Goal: Information Seeking & Learning: Learn about a topic

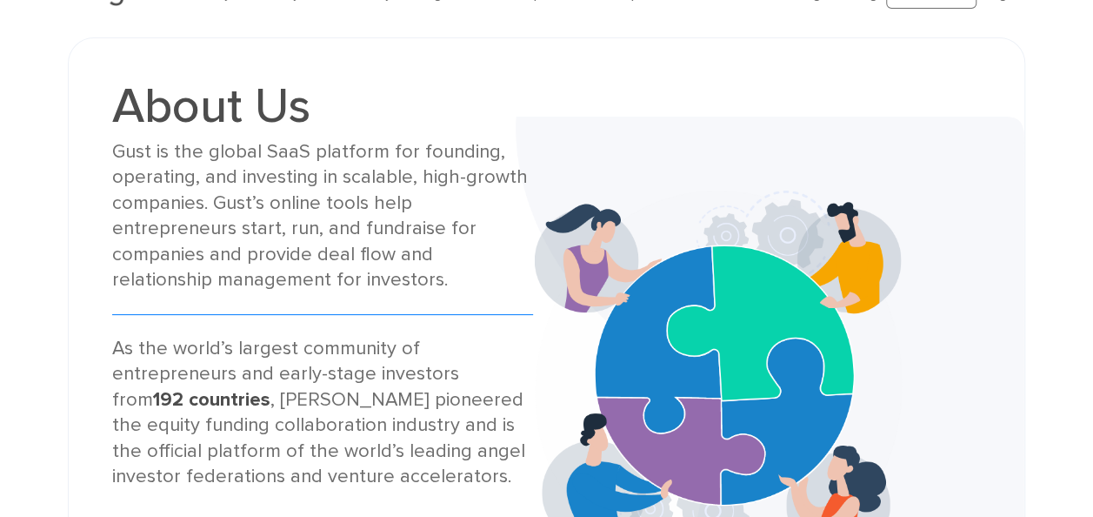
scroll to position [87, 0]
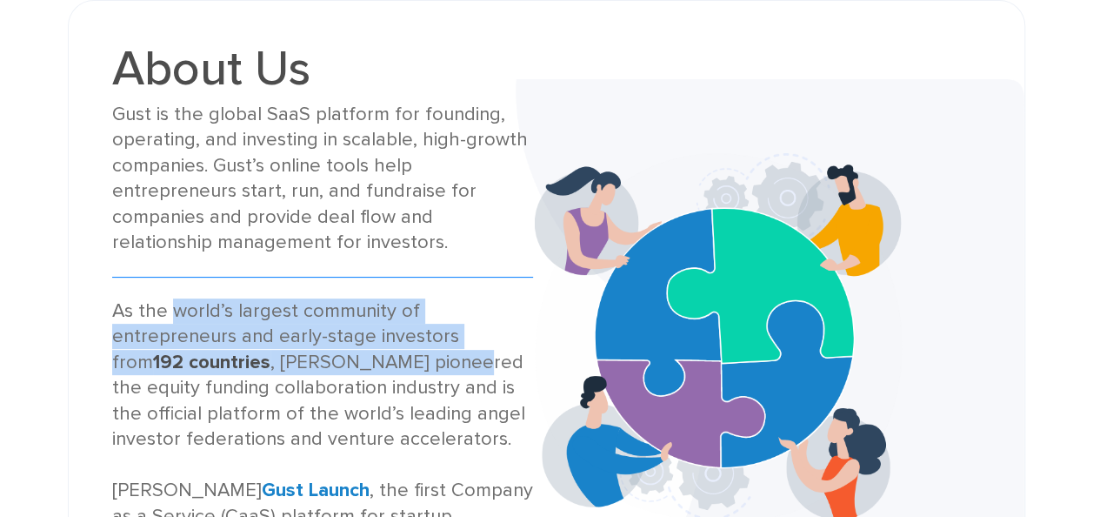
drag, startPoint x: 171, startPoint y: 313, endPoint x: 294, endPoint y: 367, distance: 133.9
click at [294, 367] on div "As the world’s largest community of entrepreneurs and early-stage investors fro…" at bounding box center [323, 464] width 422 height 333
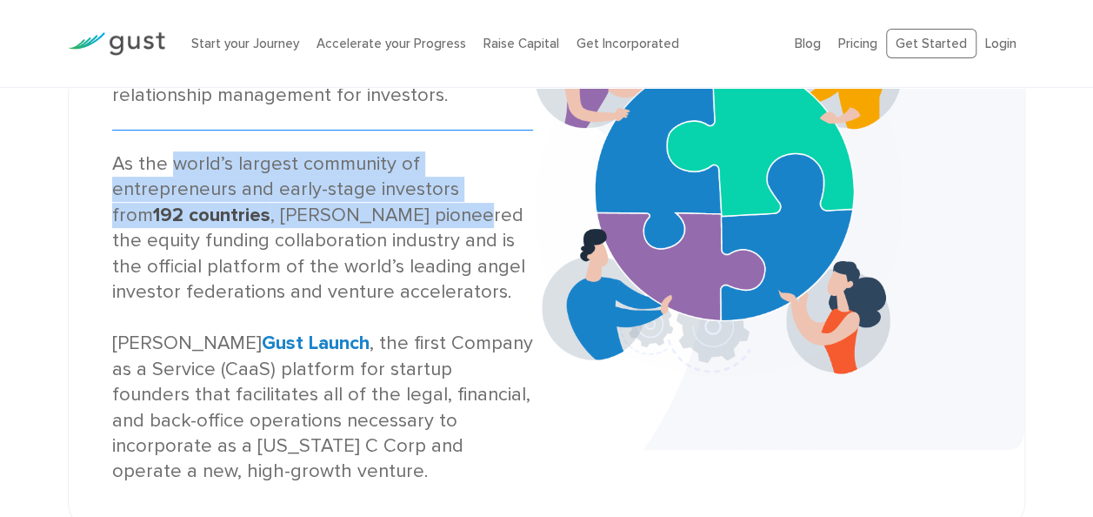
scroll to position [261, 0]
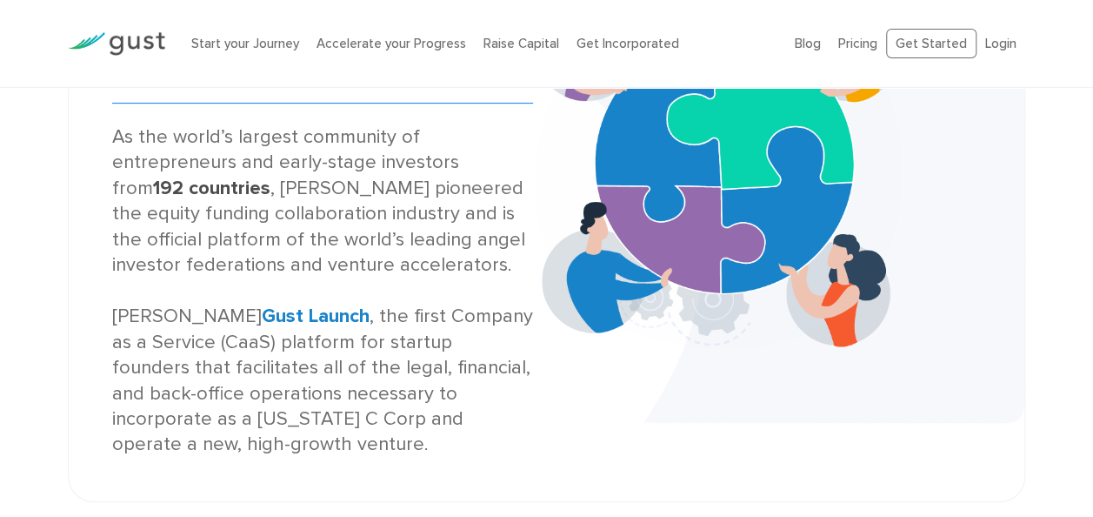
click at [370, 339] on div "As the world’s largest community of entrepreneurs and early-stage investors fro…" at bounding box center [323, 290] width 422 height 333
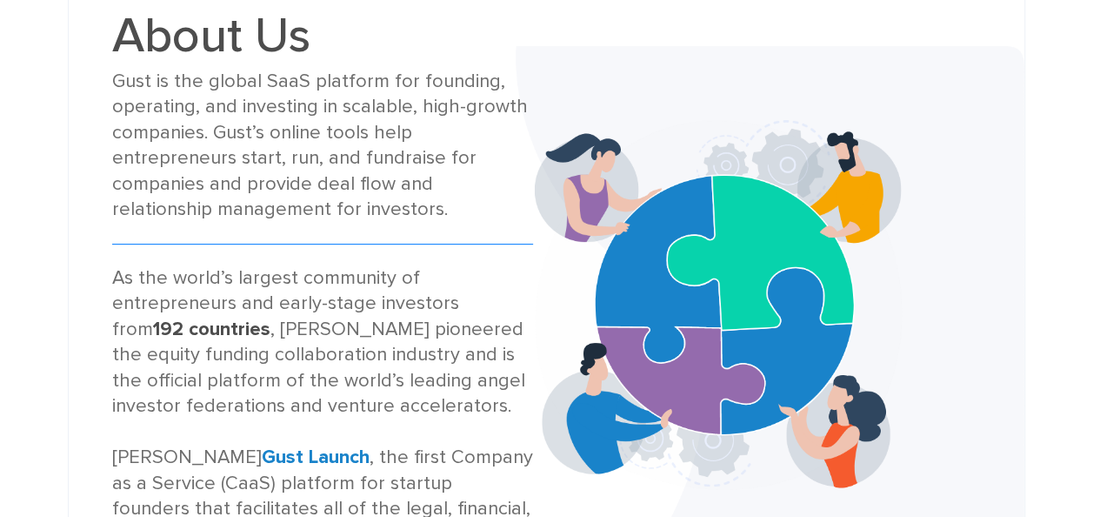
scroll to position [87, 0]
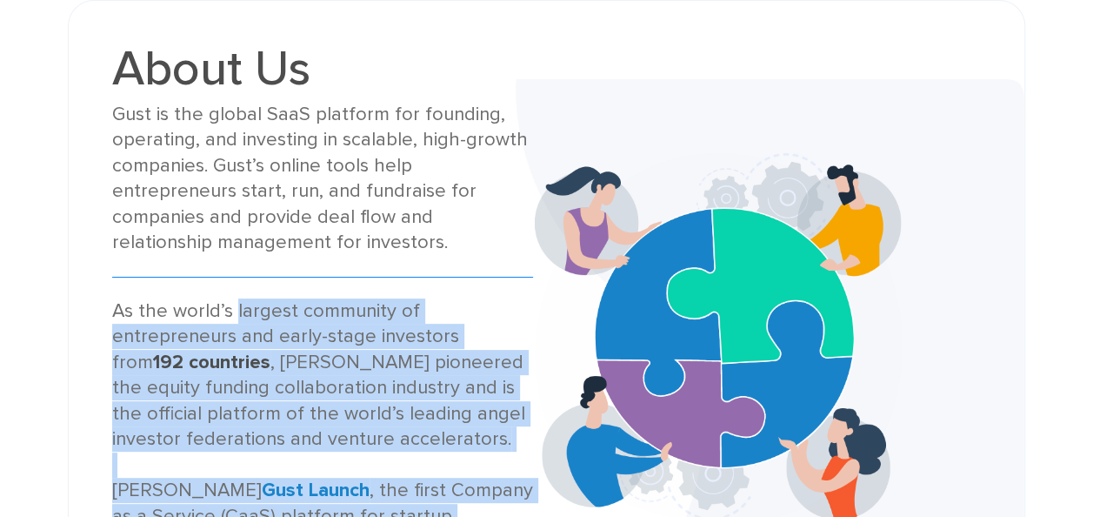
drag, startPoint x: 235, startPoint y: 311, endPoint x: 534, endPoint y: 311, distance: 299.2
click at [534, 311] on div "About Us Gust is the global SaaS platform for founding, operating, and investin…" at bounding box center [546, 337] width 895 height 587
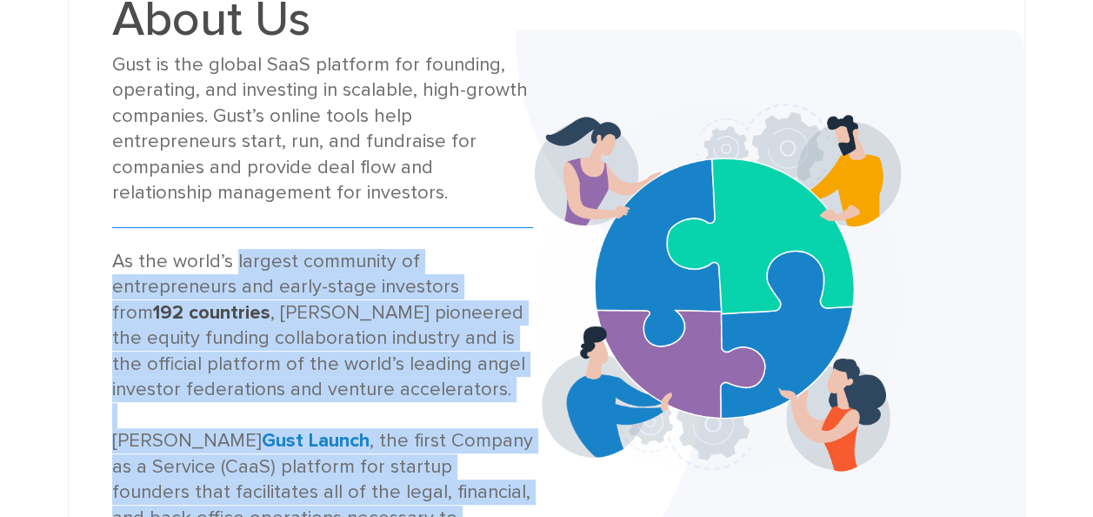
scroll to position [174, 0]
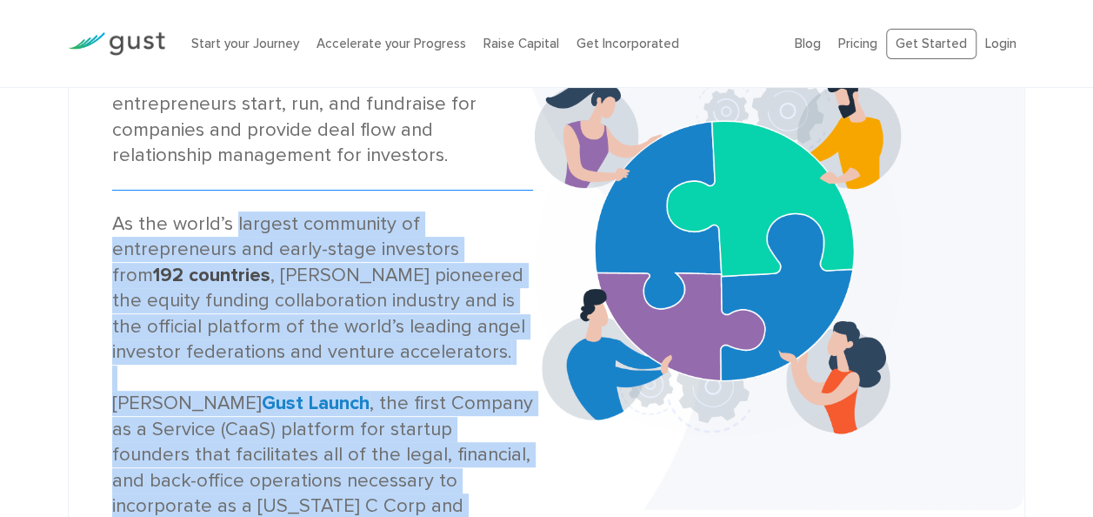
click at [360, 364] on div "As the world’s largest community of entrepreneurs and early-stage investors fro…" at bounding box center [323, 377] width 422 height 333
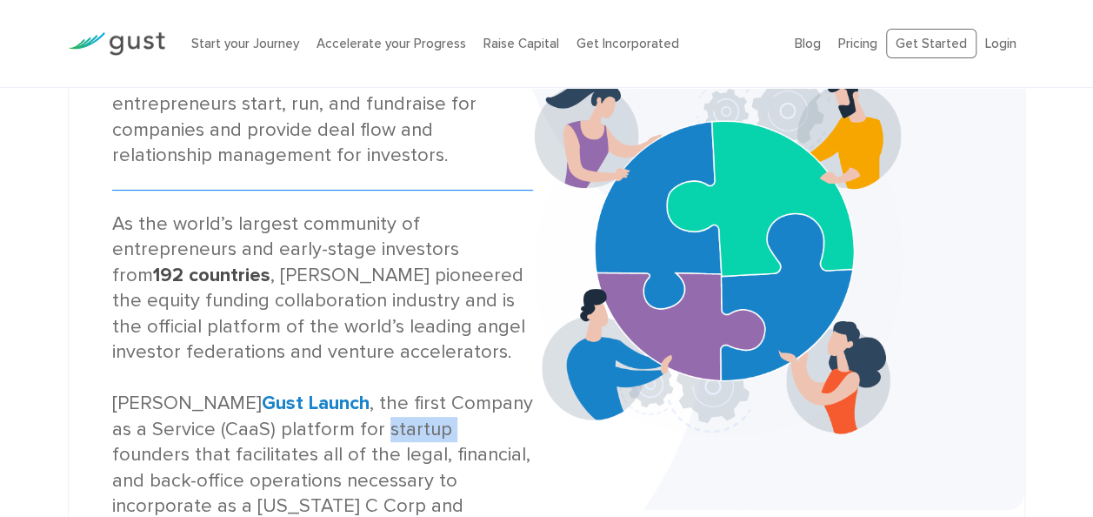
drag, startPoint x: 339, startPoint y: 427, endPoint x: 400, endPoint y: 422, distance: 61.1
click at [400, 422] on div "As the world’s largest community of entrepreneurs and early-stage investors fro…" at bounding box center [323, 377] width 422 height 333
drag, startPoint x: 400, startPoint y: 422, endPoint x: 322, endPoint y: 456, distance: 85.3
click at [322, 456] on div "As the world’s largest community of entrepreneurs and early-stage investors fro…" at bounding box center [323, 377] width 422 height 333
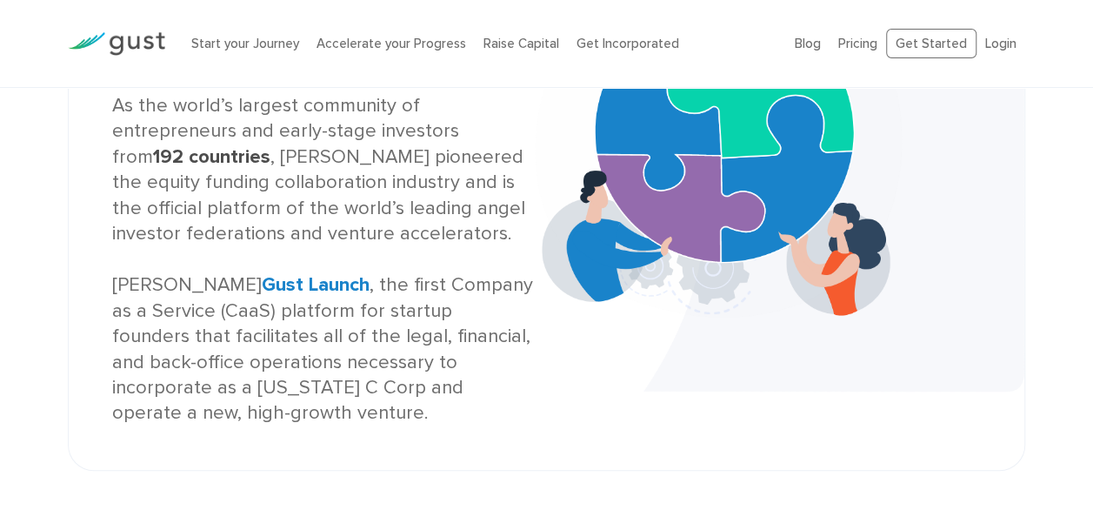
scroll to position [261, 0]
